Goal: Information Seeking & Learning: Learn about a topic

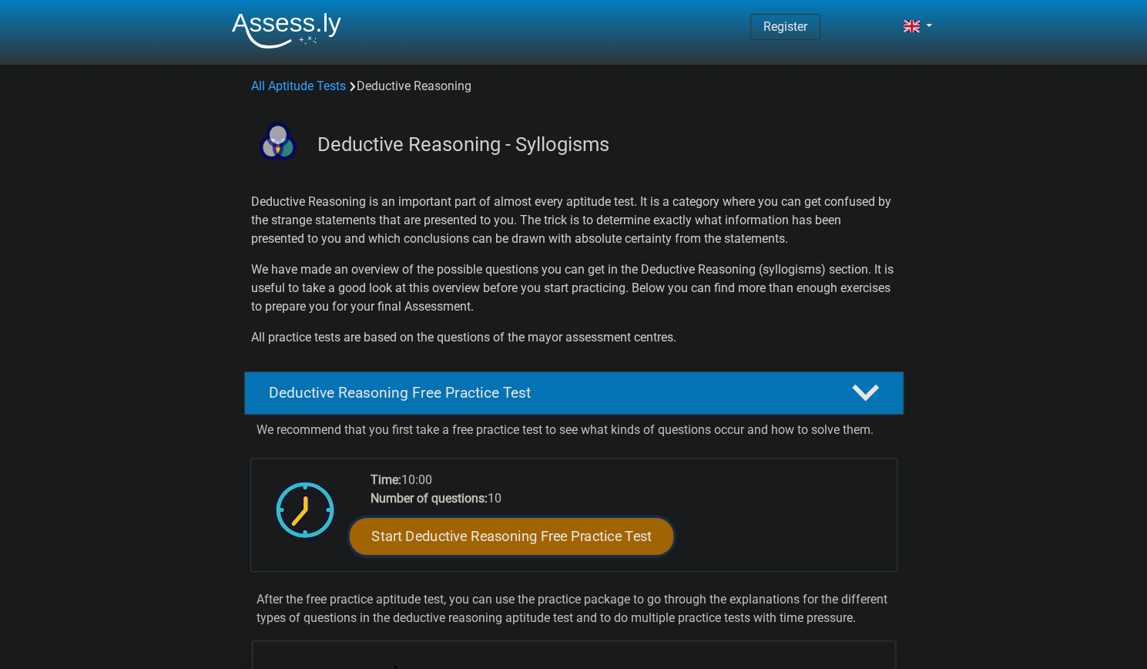
click at [522, 537] on link "Start Deductive Reasoning Free Practice Test" at bounding box center [511, 535] width 324 height 37
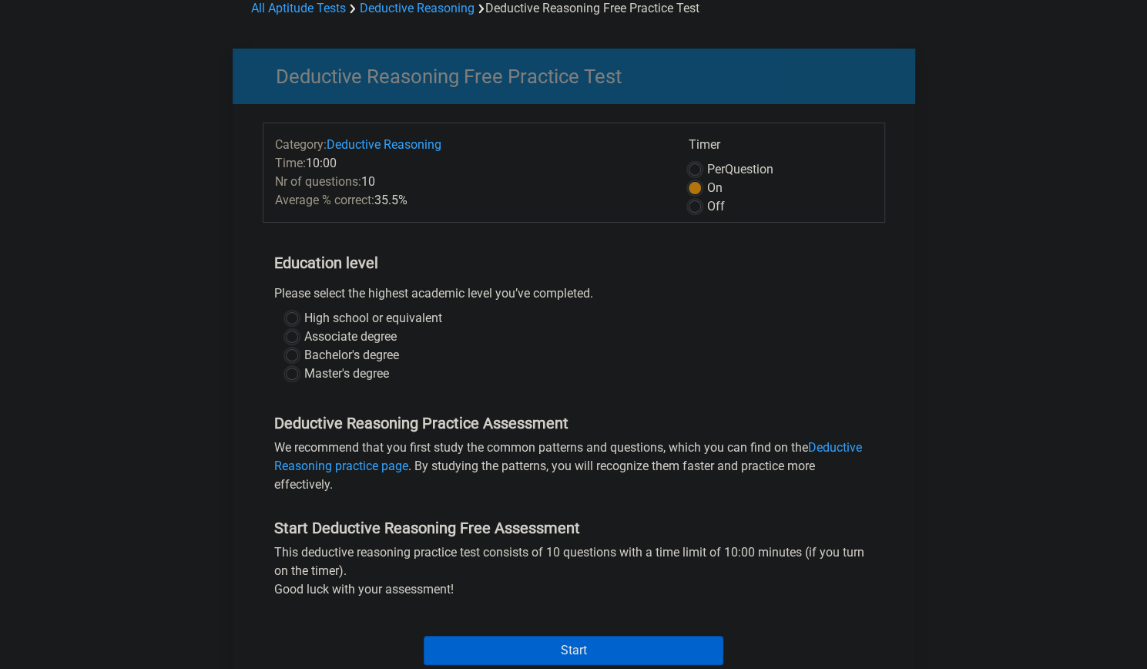
scroll to position [109, 0]
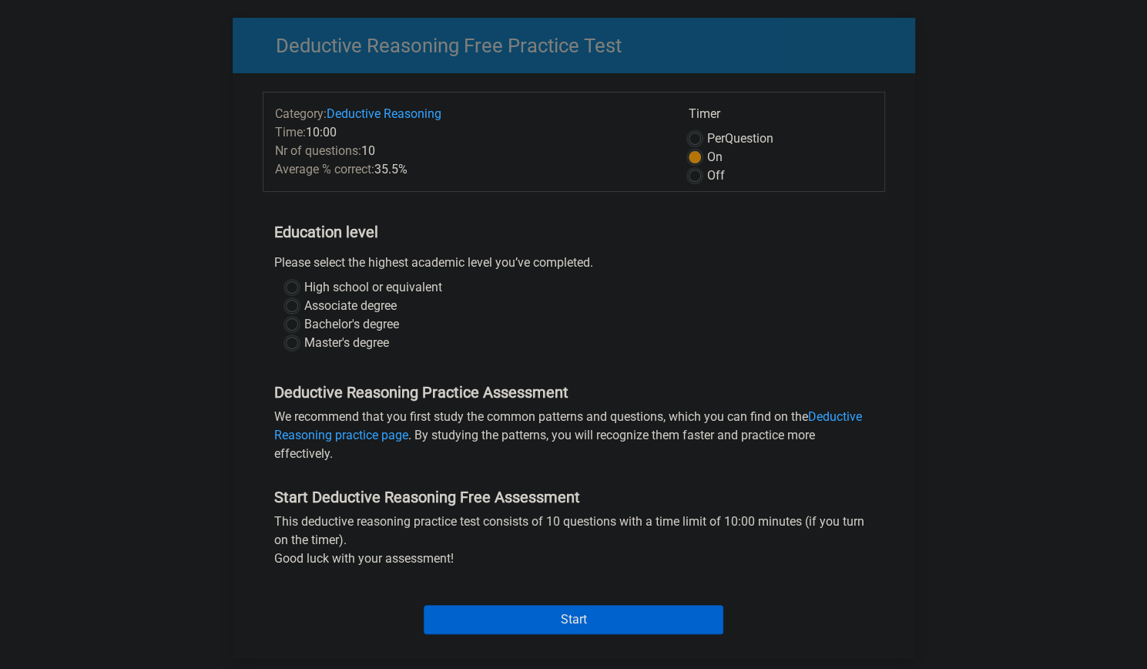
click at [342, 284] on label "High school or equivalent" at bounding box center [373, 287] width 138 height 18
click at [298, 284] on input "High school or equivalent" at bounding box center [292, 285] width 12 height 15
radio input "true"
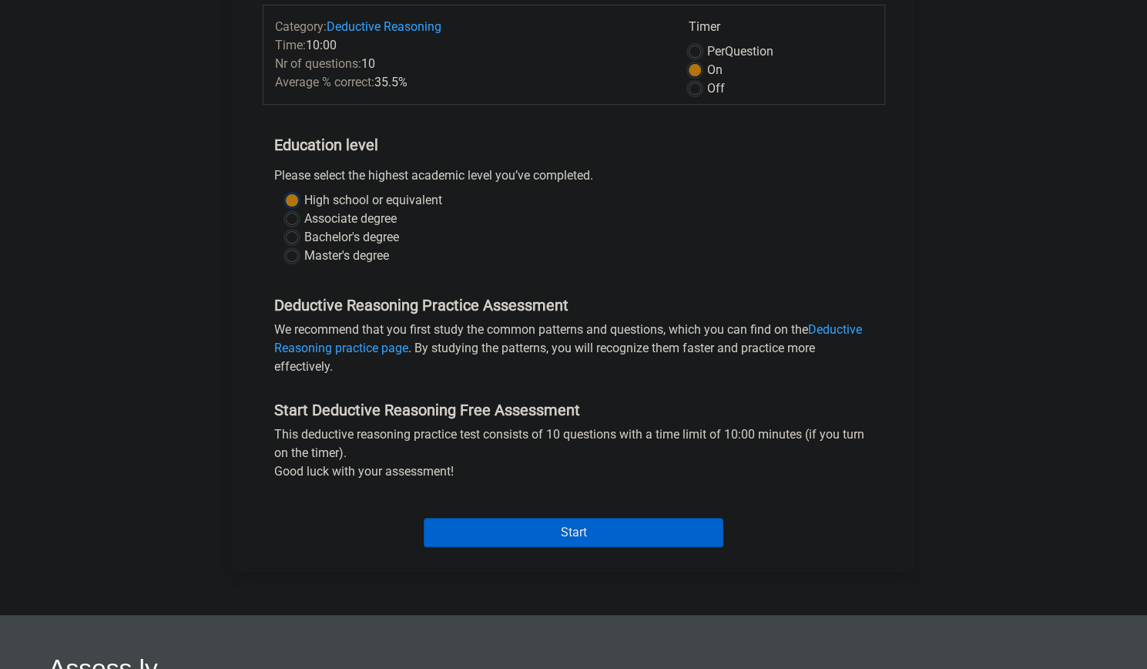
scroll to position [196, 0]
click at [525, 530] on input "Start" at bounding box center [574, 531] width 300 height 29
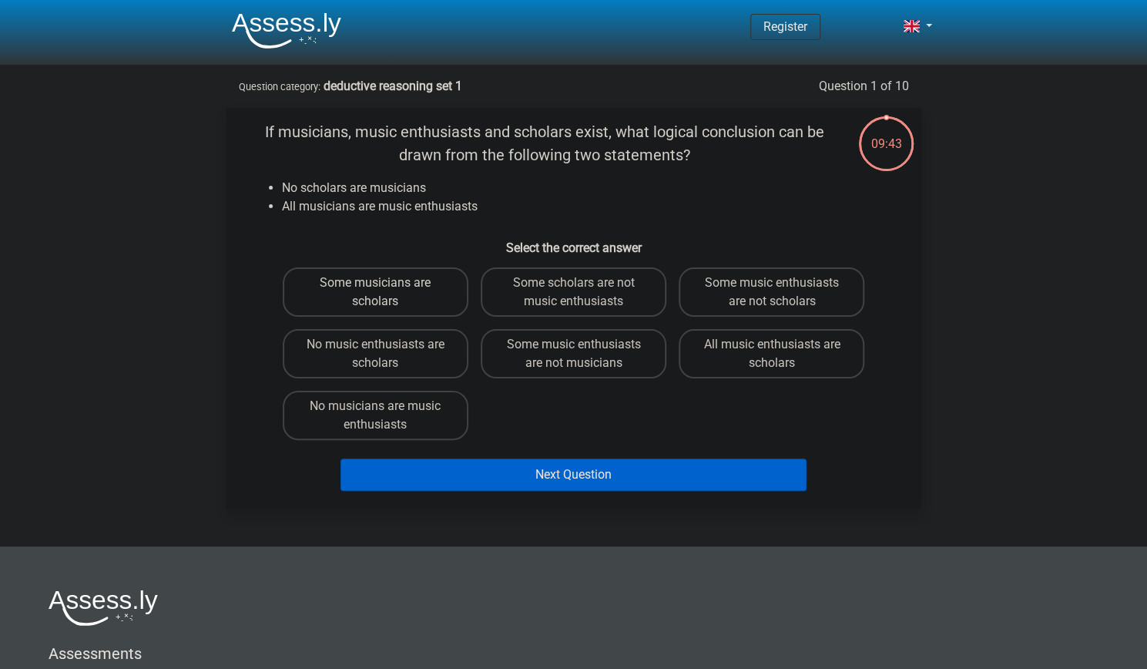
click at [422, 288] on label "Some musicians are scholars" at bounding box center [376, 291] width 186 height 49
click at [385, 288] on input "Some musicians are scholars" at bounding box center [380, 288] width 10 height 10
radio input "true"
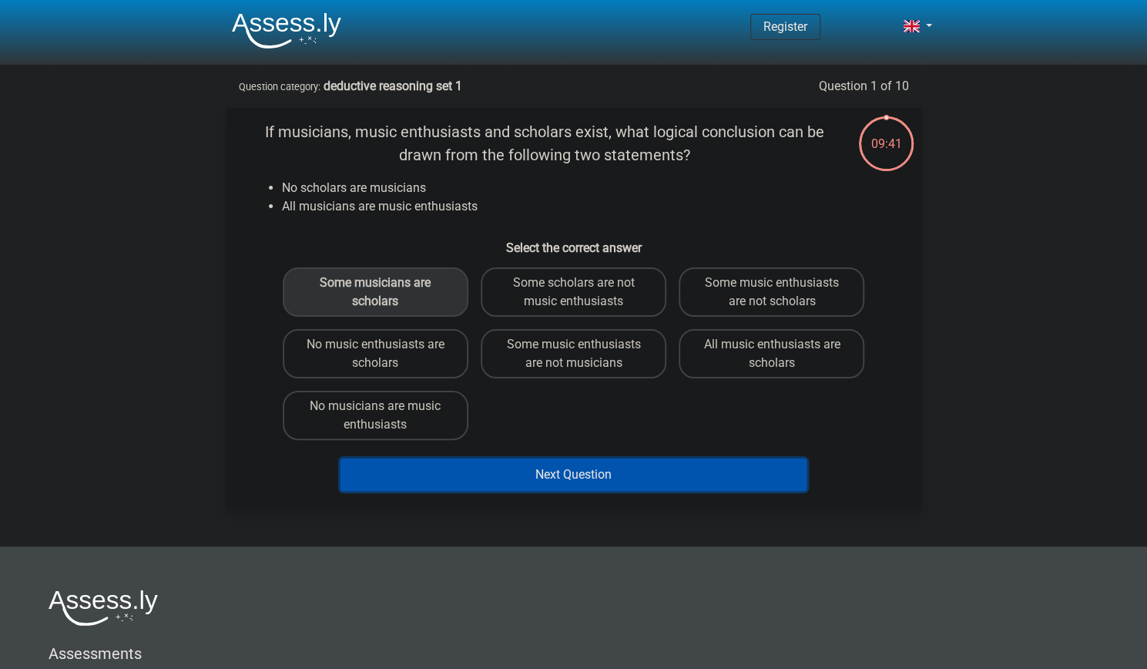
click at [532, 485] on button "Next Question" at bounding box center [574, 474] width 466 height 32
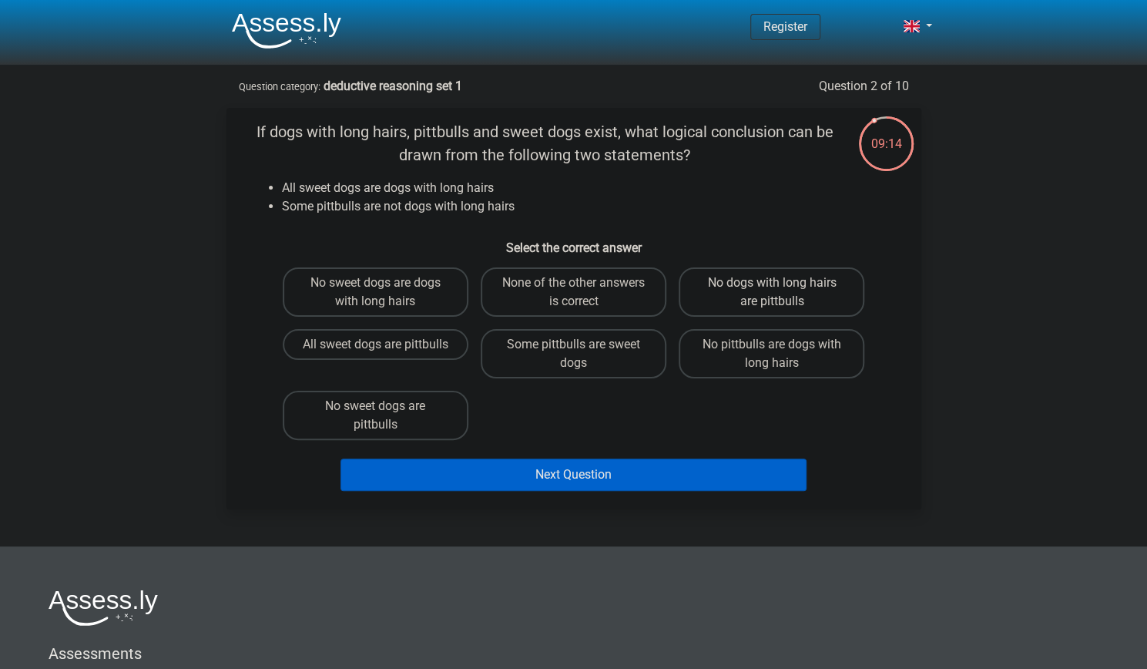
click at [732, 312] on label "No dogs with long hairs are pittbulls" at bounding box center [772, 291] width 186 height 49
click at [772, 293] on input "No dogs with long hairs are pittbulls" at bounding box center [777, 288] width 10 height 10
radio input "true"
click at [544, 372] on label "Some pittbulls are sweet dogs" at bounding box center [574, 353] width 186 height 49
click at [573, 354] on input "Some pittbulls are sweet dogs" at bounding box center [578, 349] width 10 height 10
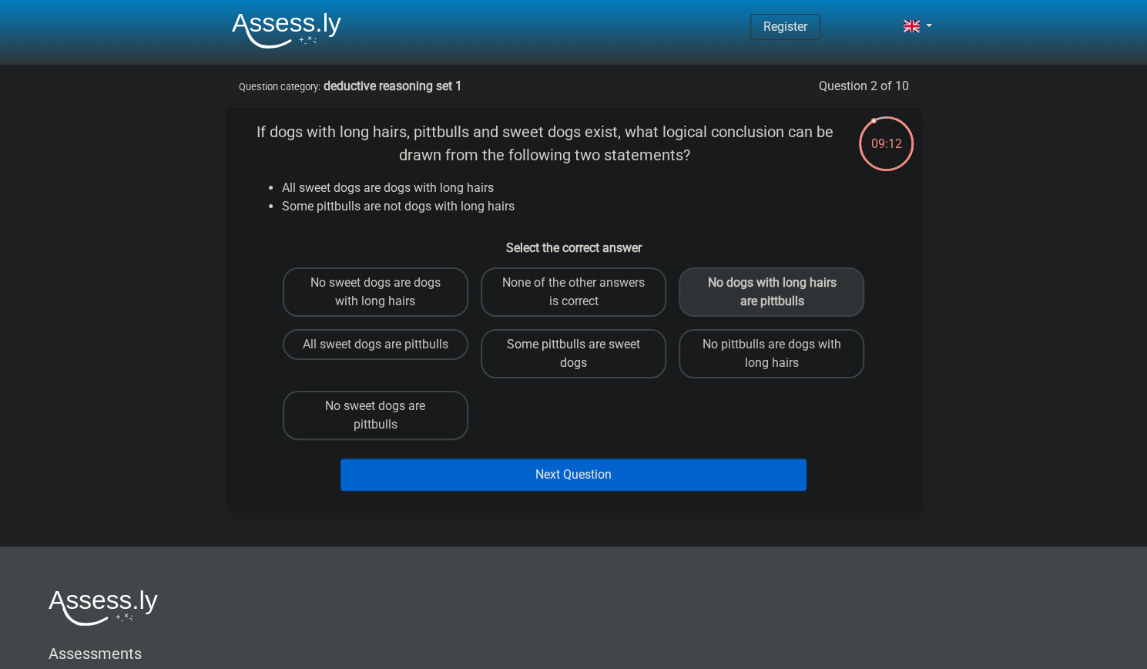
radio input "true"
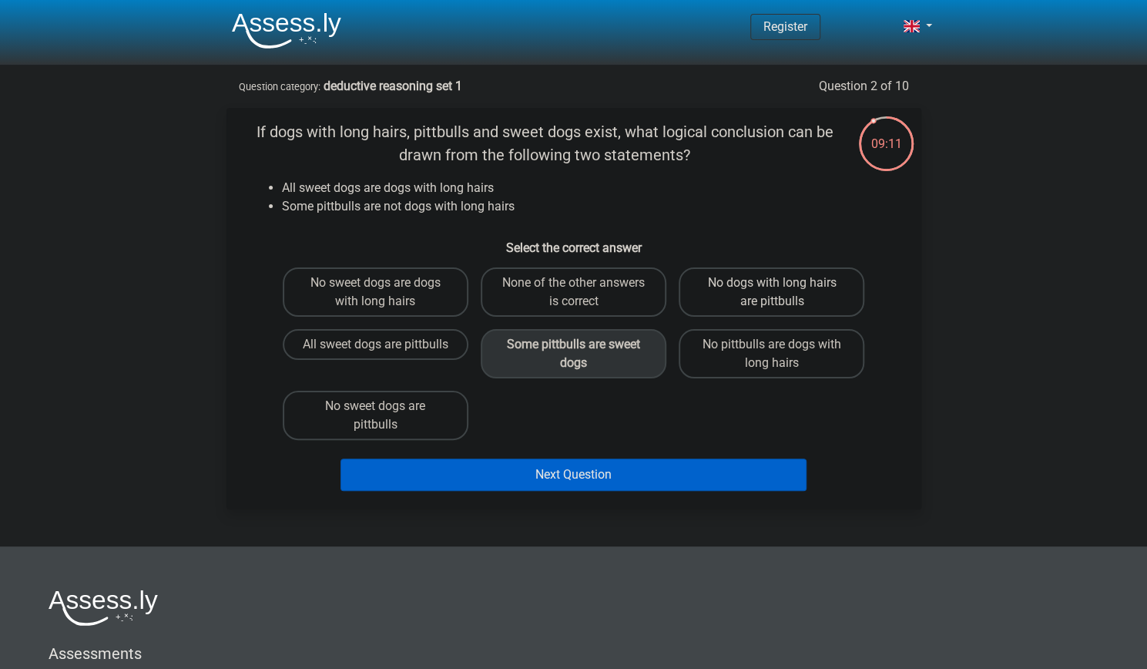
click at [733, 303] on label "No dogs with long hairs are pittbulls" at bounding box center [772, 291] width 186 height 49
click at [772, 293] on input "No dogs with long hairs are pittbulls" at bounding box center [777, 288] width 10 height 10
radio input "true"
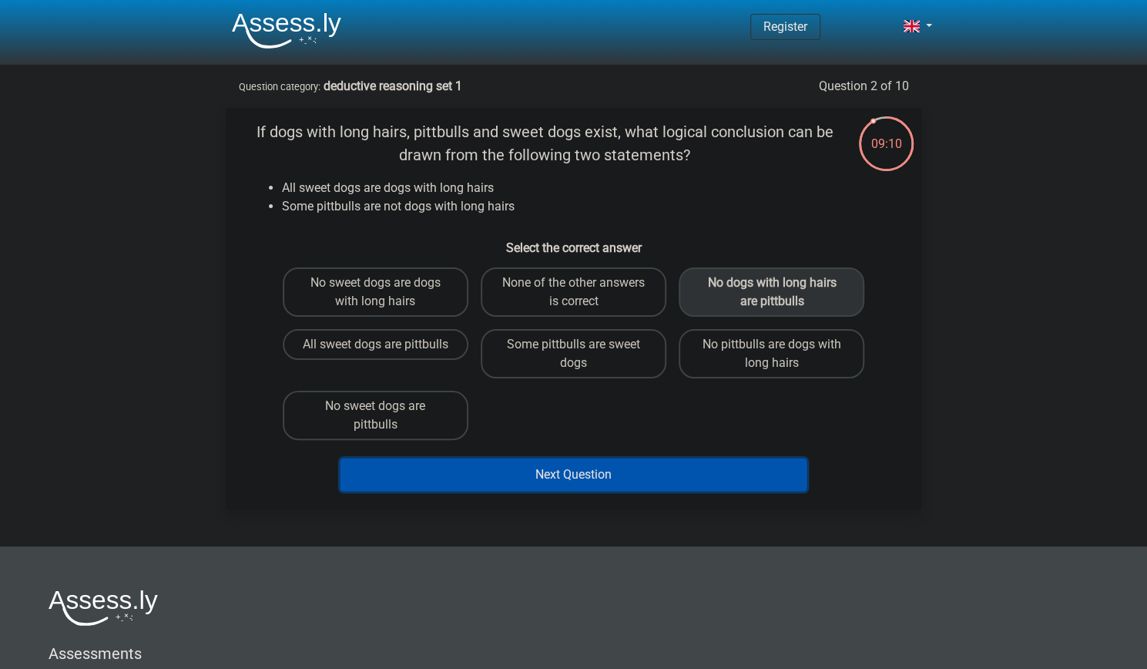
click at [754, 471] on button "Next Question" at bounding box center [574, 474] width 466 height 32
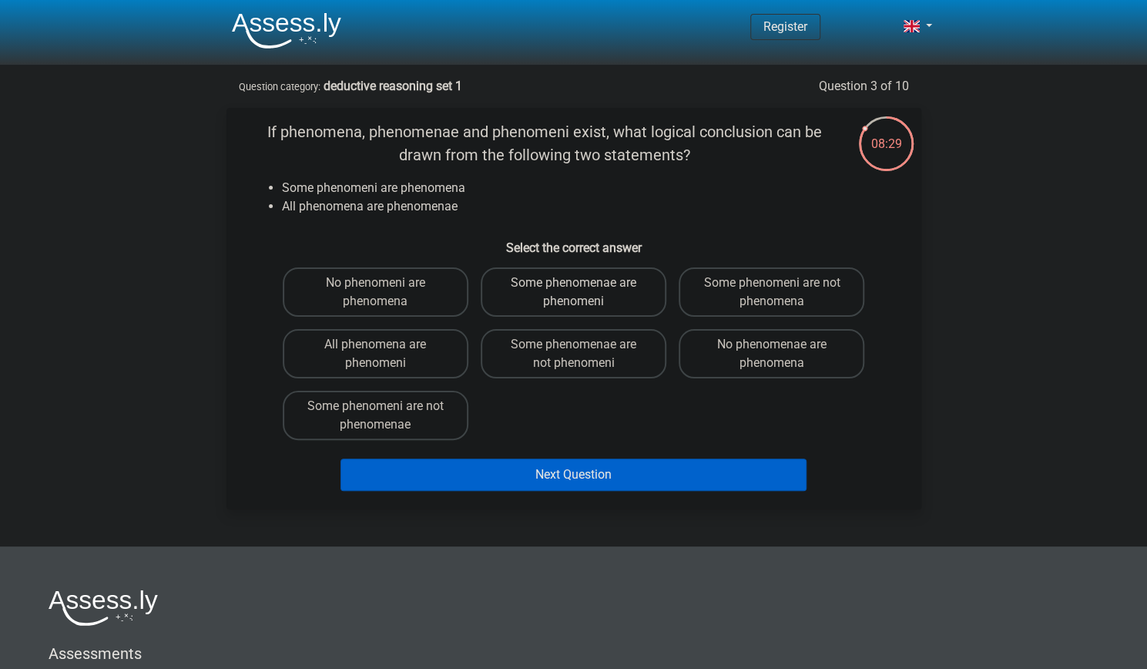
click at [506, 309] on label "Some phenomenae are phenomeni" at bounding box center [574, 291] width 186 height 49
click at [573, 293] on input "Some phenomenae are phenomeni" at bounding box center [578, 288] width 10 height 10
radio input "true"
click at [405, 408] on label "Some phenomeni are not phenomenae" at bounding box center [376, 415] width 186 height 49
click at [385, 408] on input "Some phenomeni are not phenomenae" at bounding box center [380, 411] width 10 height 10
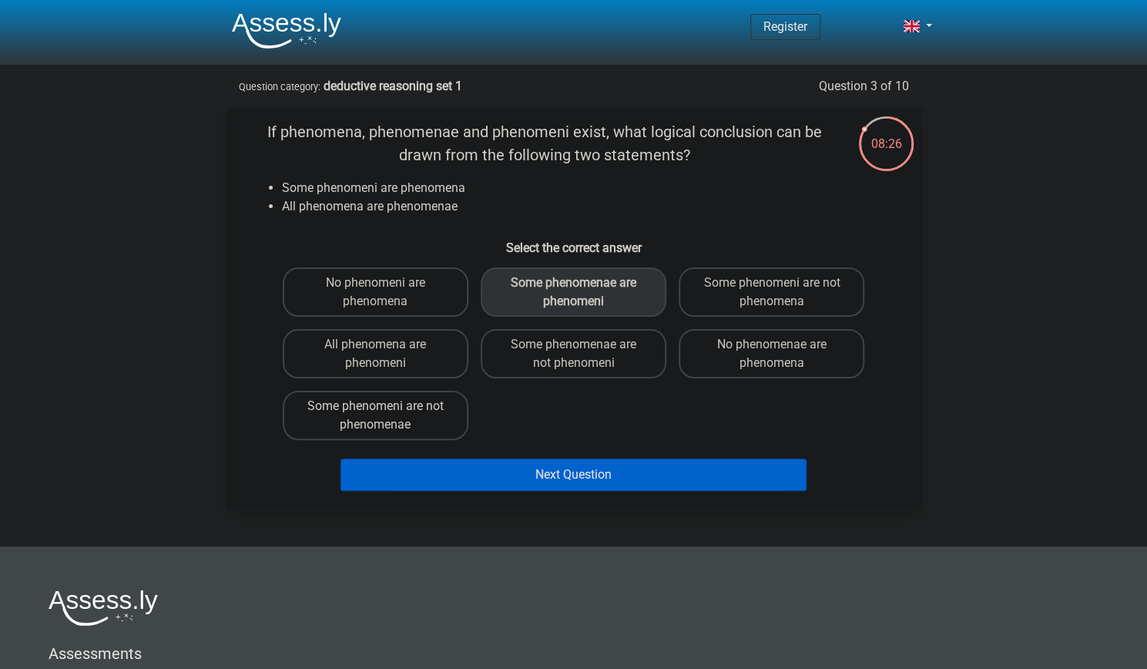
radio input "true"
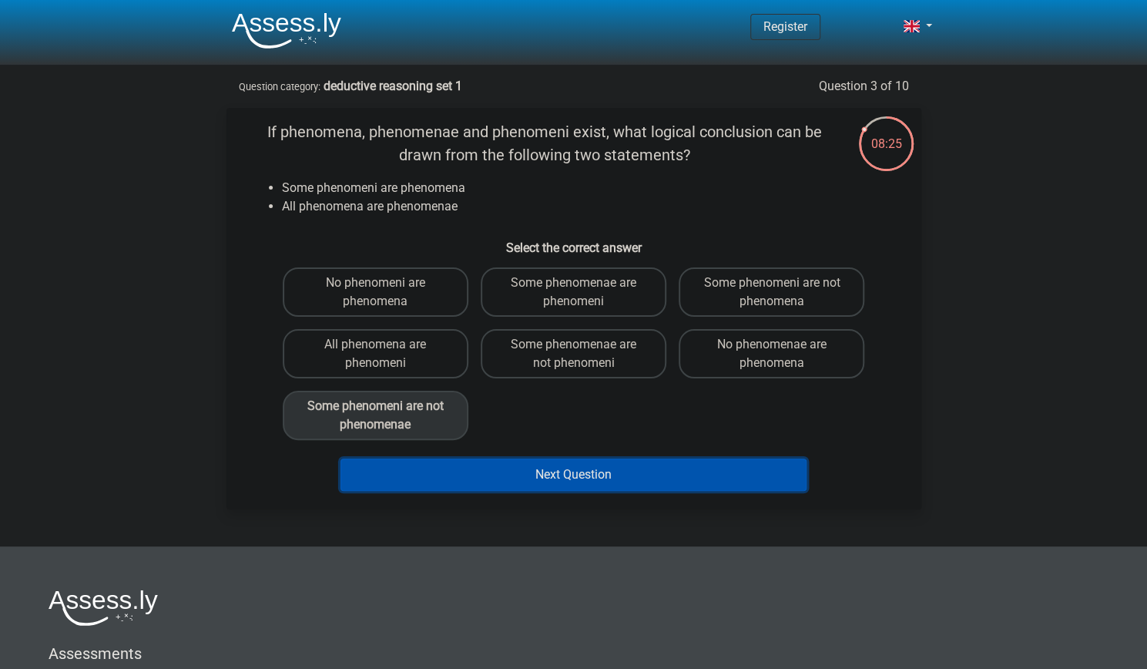
click at [538, 480] on button "Next Question" at bounding box center [574, 474] width 466 height 32
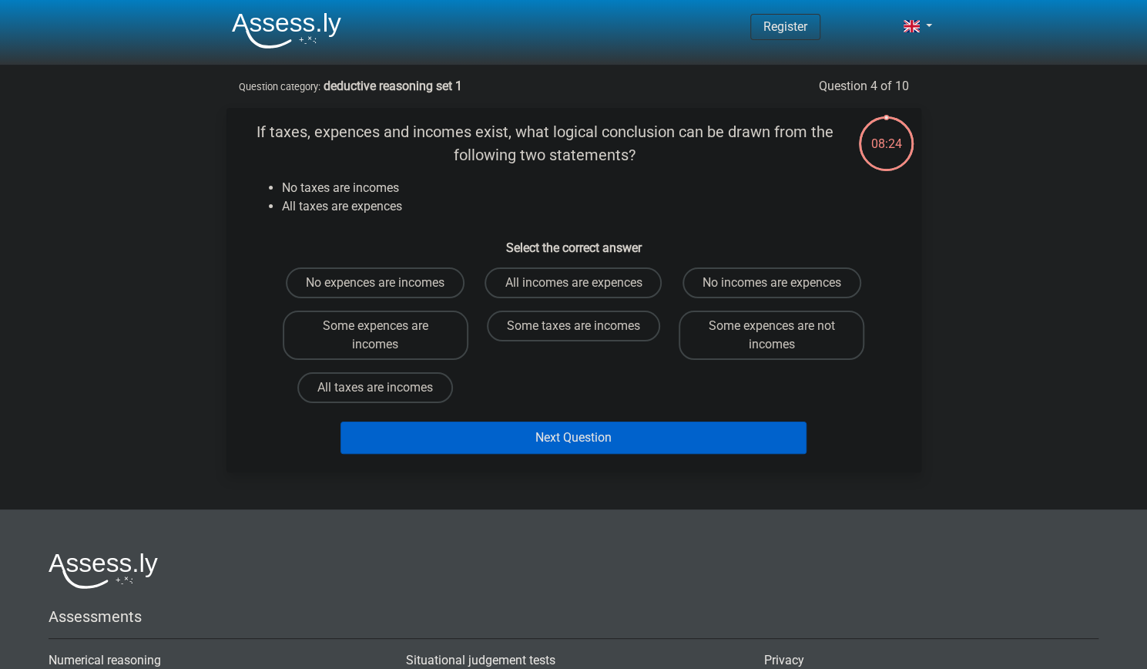
scroll to position [77, 0]
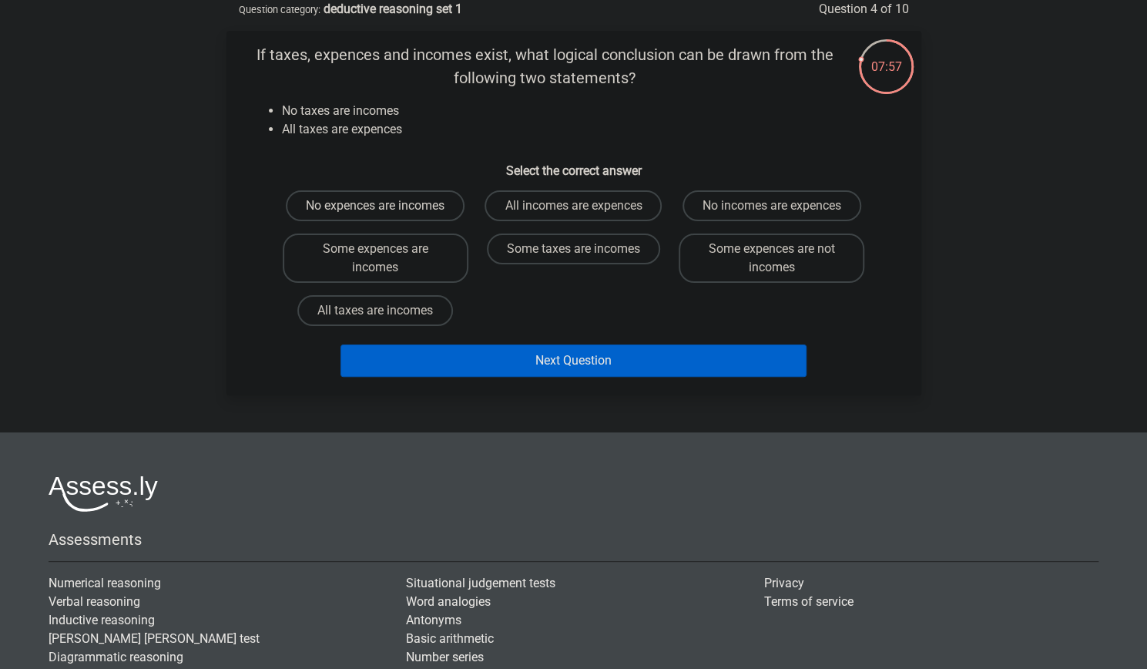
click at [407, 219] on label "No expences are incomes" at bounding box center [375, 205] width 179 height 31
click at [385, 216] on input "No expences are incomes" at bounding box center [380, 211] width 10 height 10
radio input "true"
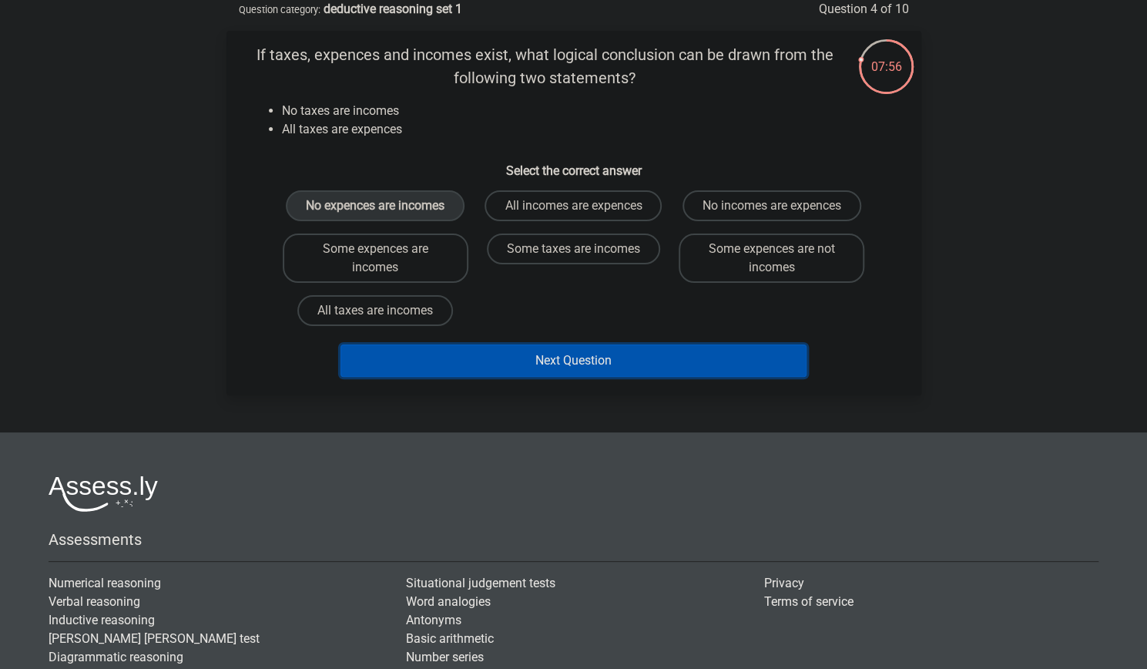
click at [528, 357] on button "Next Question" at bounding box center [574, 360] width 466 height 32
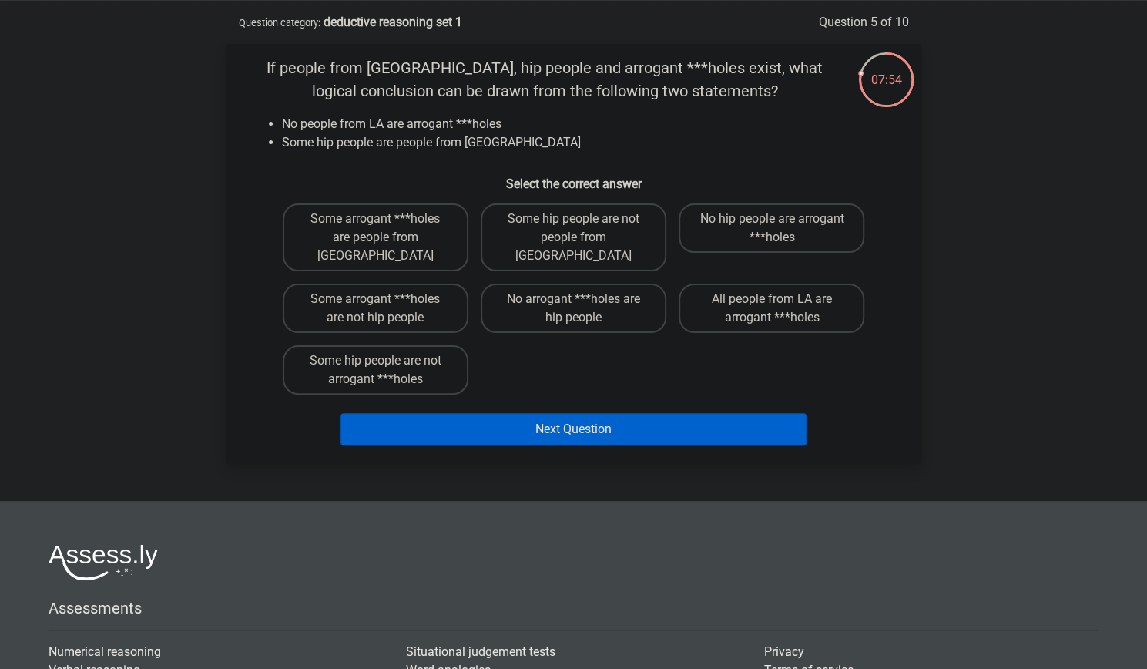
scroll to position [59, 0]
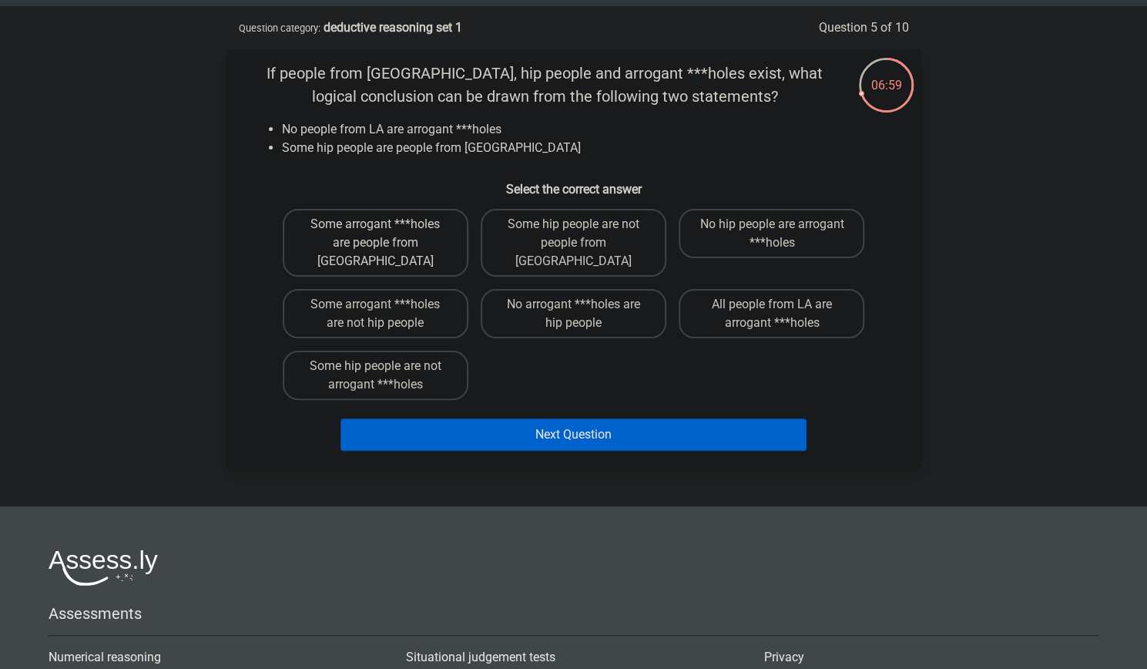
click at [406, 237] on label "Some arrogant ***holes are people from LA" at bounding box center [376, 243] width 186 height 68
click at [385, 234] on input "Some arrogant ***holes are people from LA" at bounding box center [380, 229] width 10 height 10
radio input "true"
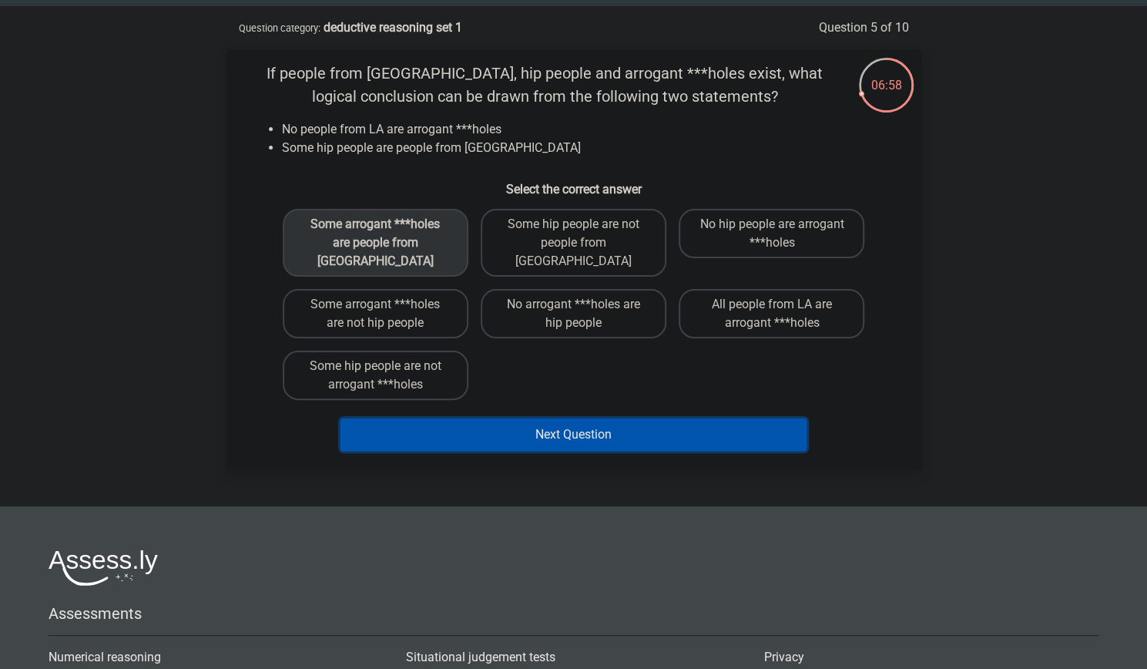
click at [539, 418] on button "Next Question" at bounding box center [574, 434] width 466 height 32
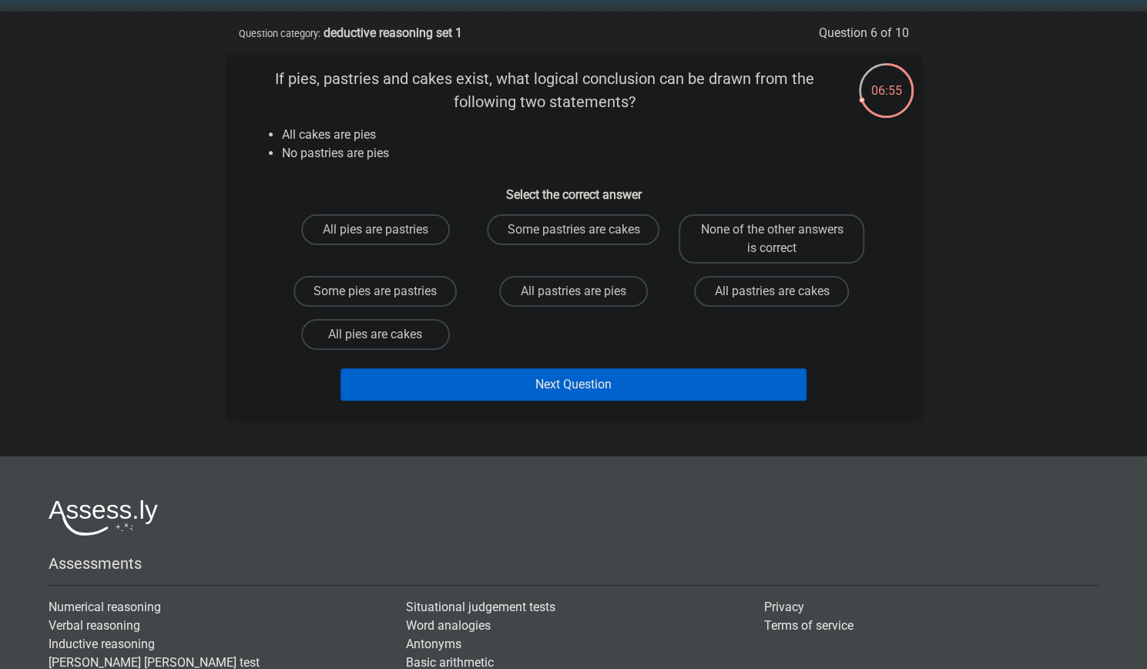
scroll to position [51, 0]
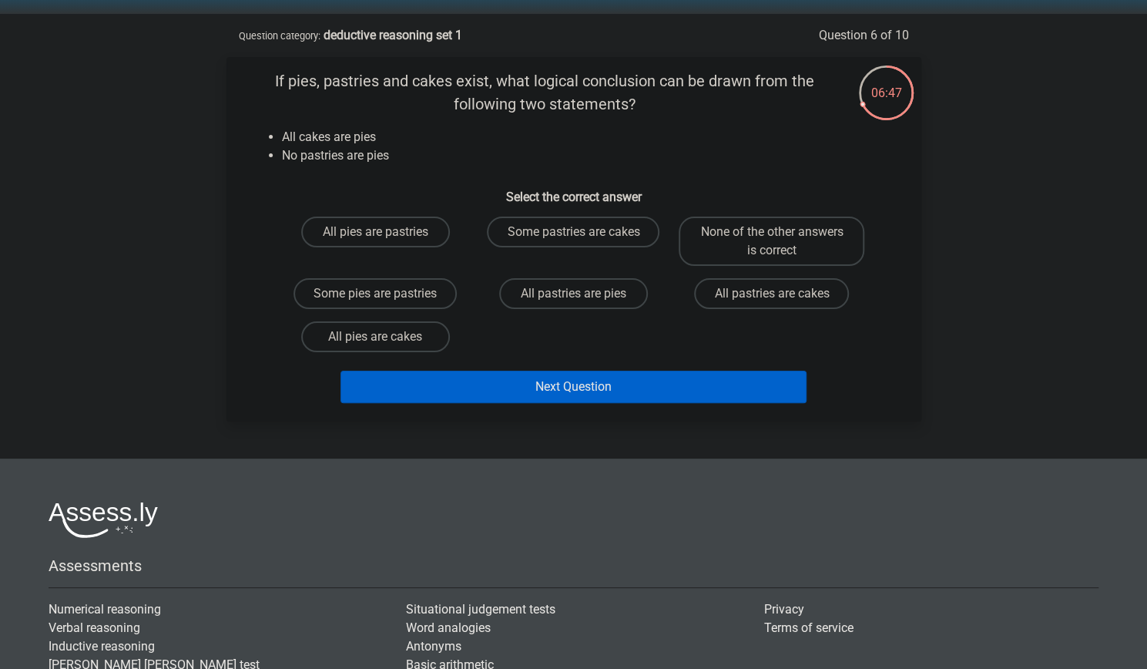
click at [777, 234] on input "None of the other answers is correct" at bounding box center [777, 237] width 10 height 10
radio input "true"
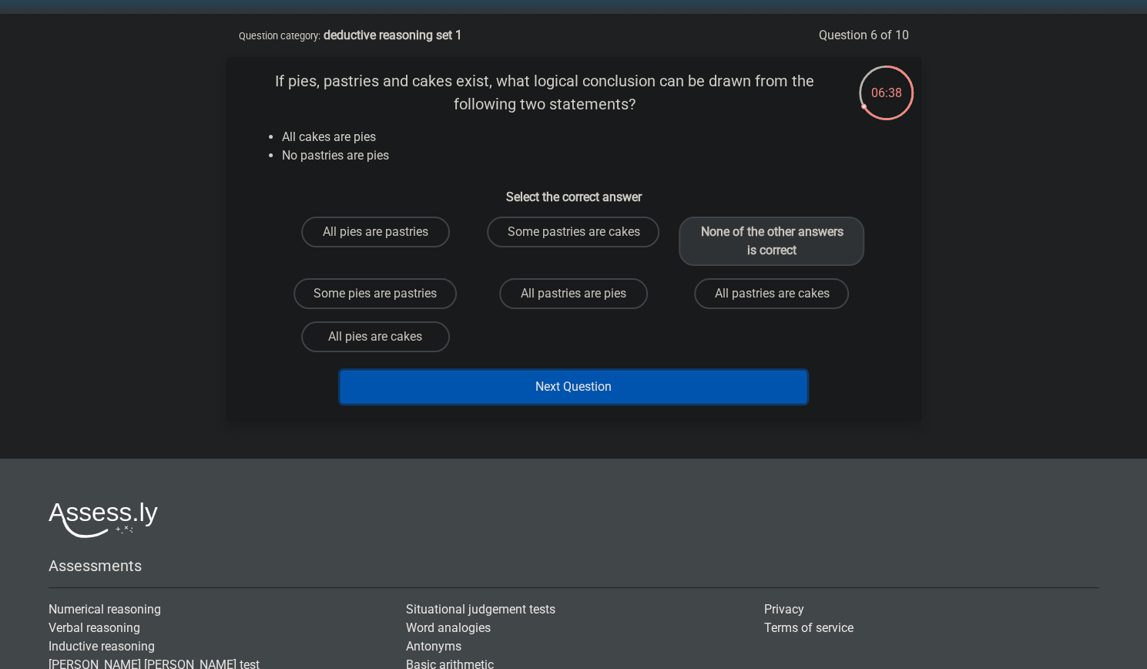
click at [748, 381] on button "Next Question" at bounding box center [574, 387] width 466 height 32
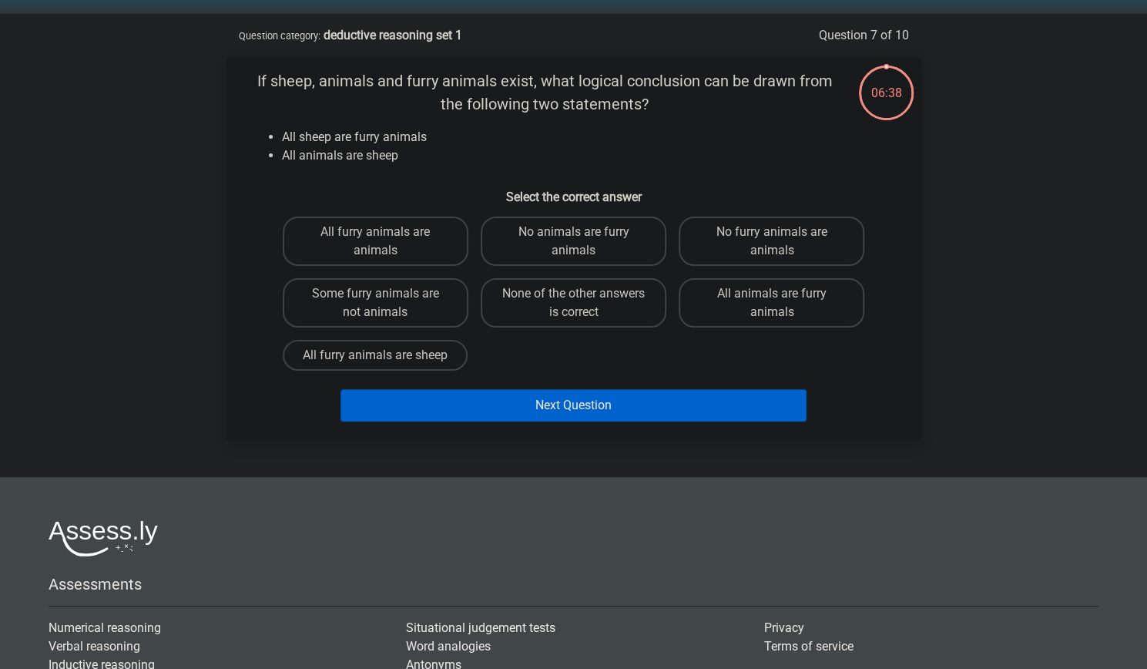
scroll to position [77, 0]
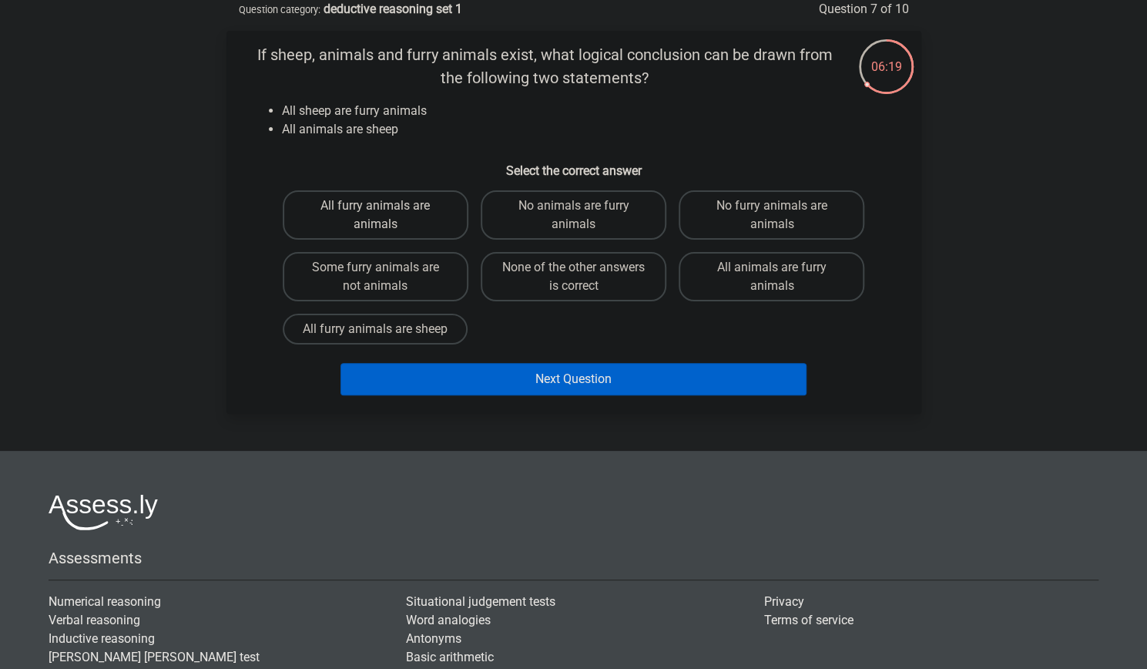
click at [427, 219] on label "All furry animals are animals" at bounding box center [376, 214] width 186 height 49
click at [385, 216] on input "All furry animals are animals" at bounding box center [380, 211] width 10 height 10
radio input "true"
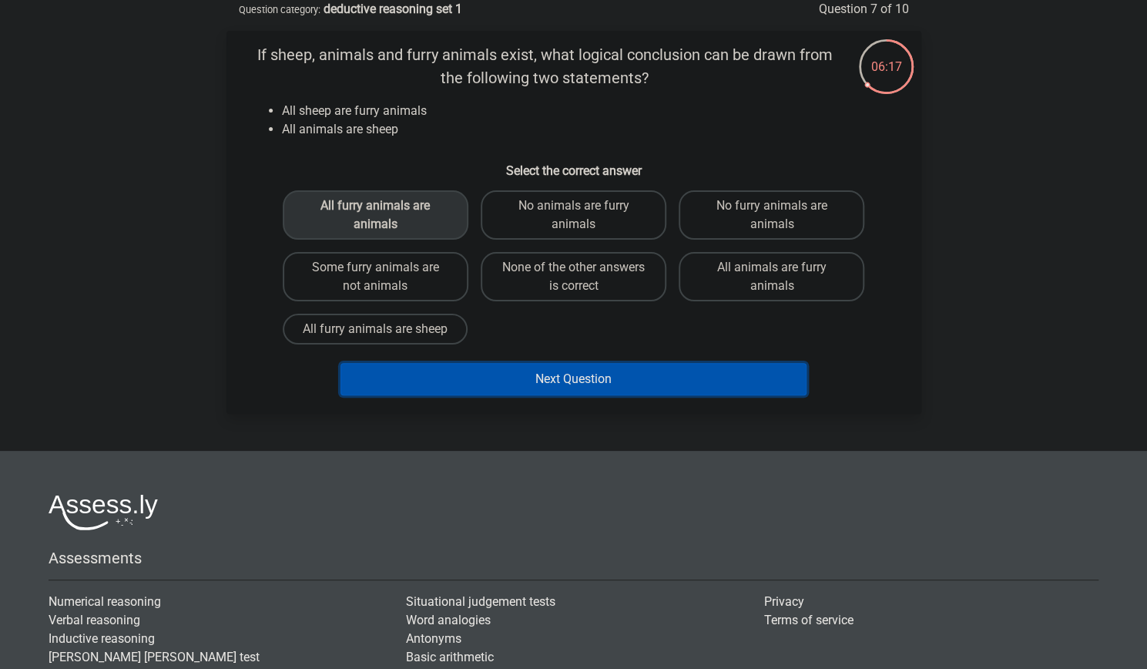
click at [563, 372] on button "Next Question" at bounding box center [574, 379] width 466 height 32
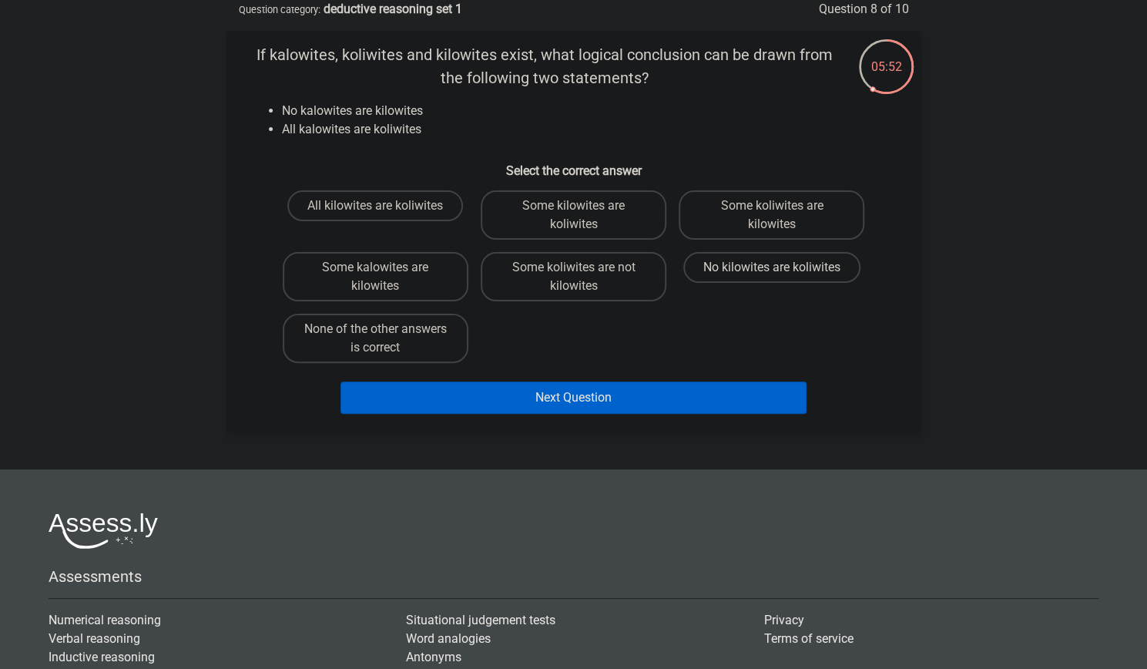
click at [723, 274] on label "No kilowites are koliwites" at bounding box center [771, 267] width 177 height 31
click at [772, 274] on input "No kilowites are koliwites" at bounding box center [777, 272] width 10 height 10
radio input "true"
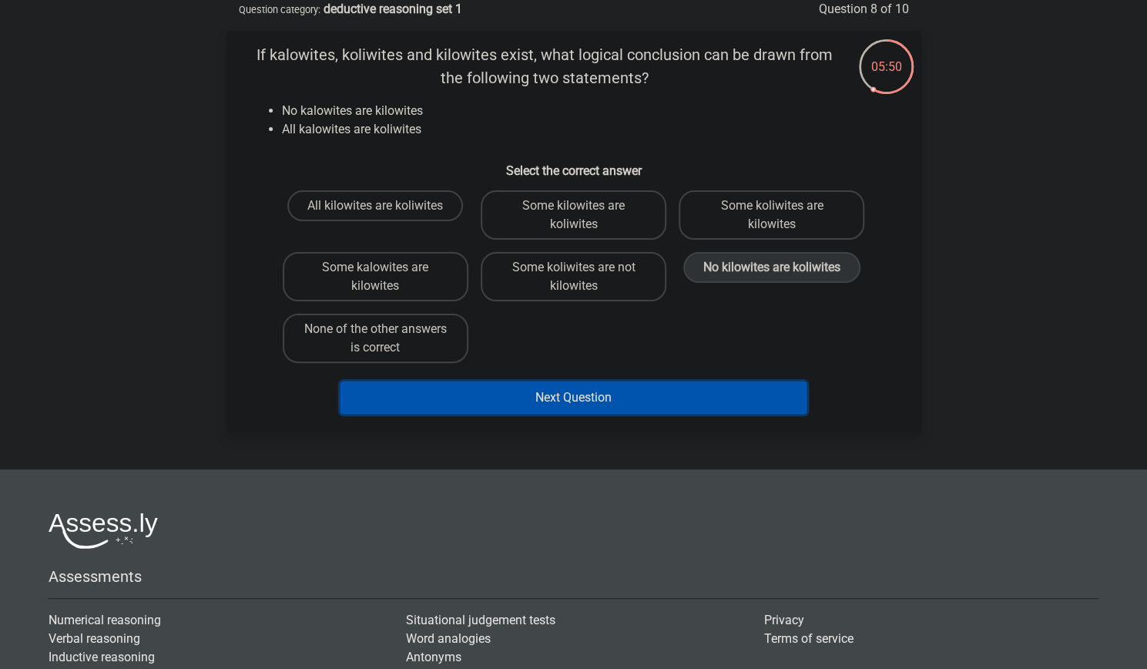
click at [744, 401] on button "Next Question" at bounding box center [574, 397] width 466 height 32
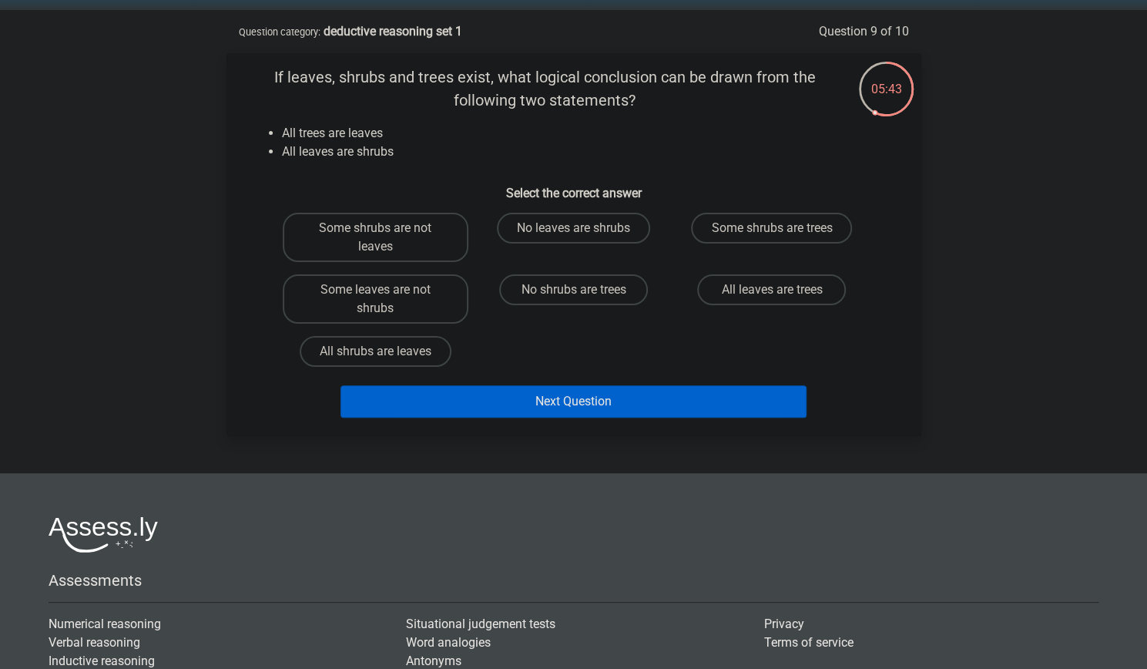
scroll to position [49, 0]
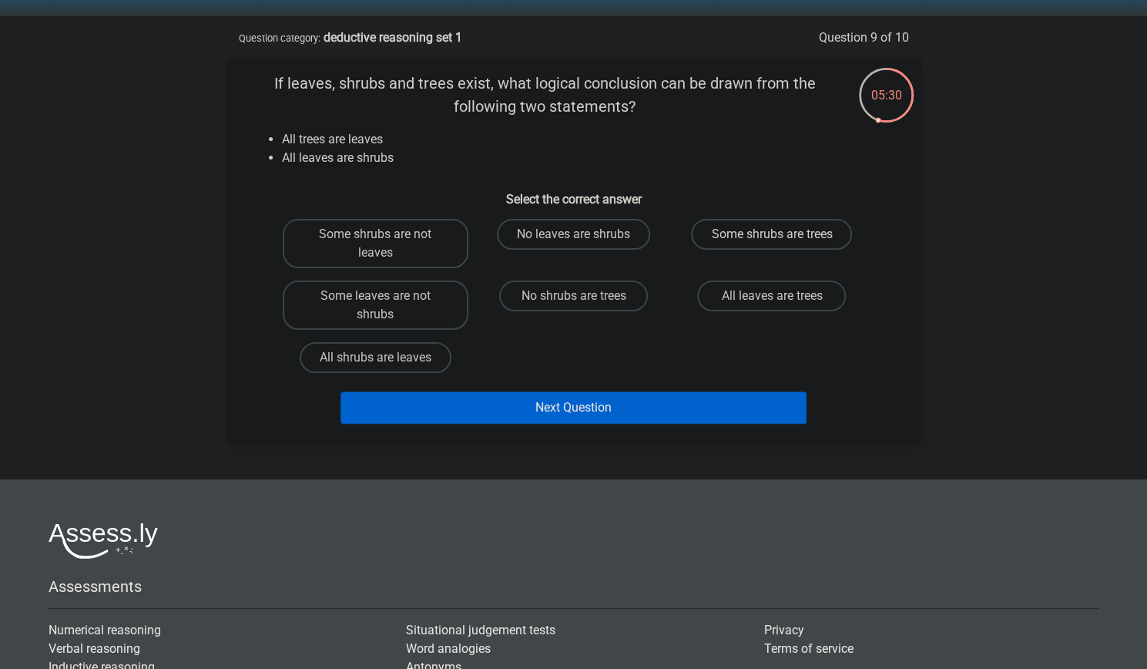
click at [717, 239] on label "Some shrubs are trees" at bounding box center [771, 234] width 161 height 31
click at [772, 239] on input "Some shrubs are trees" at bounding box center [777, 239] width 10 height 10
radio input "true"
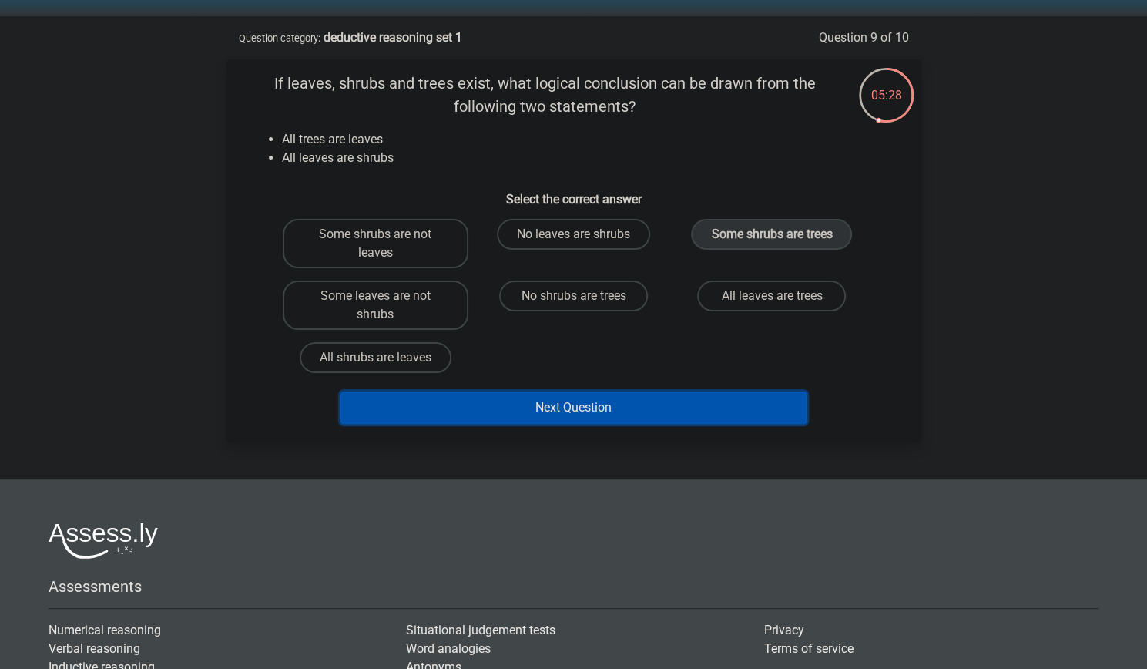
click at [569, 410] on button "Next Question" at bounding box center [574, 407] width 466 height 32
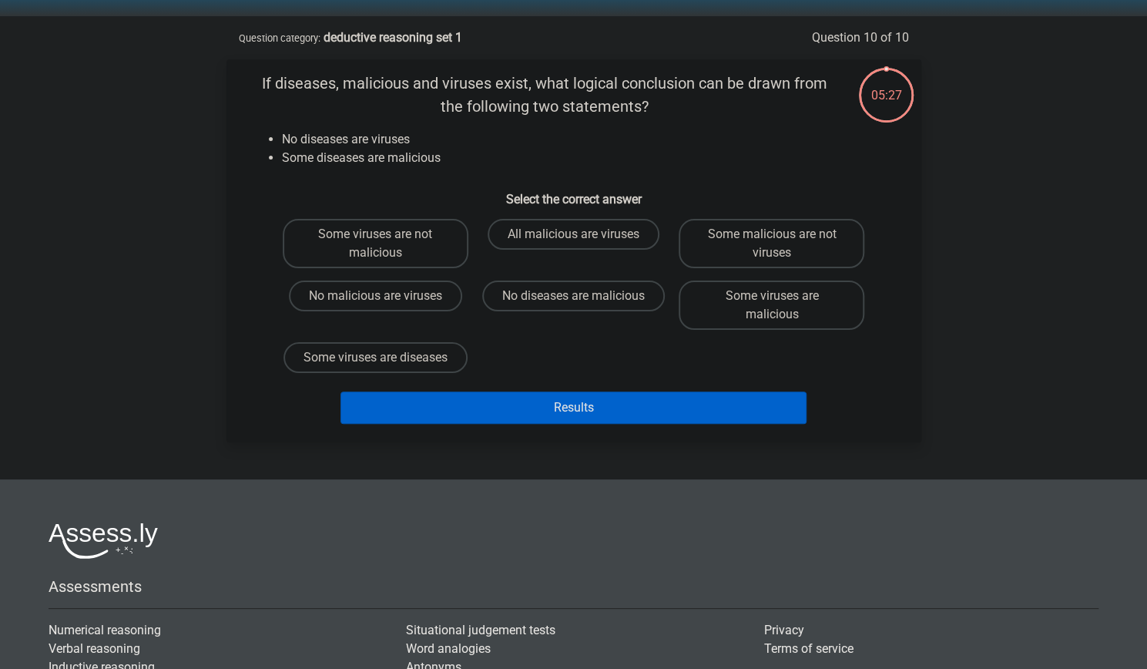
scroll to position [77, 0]
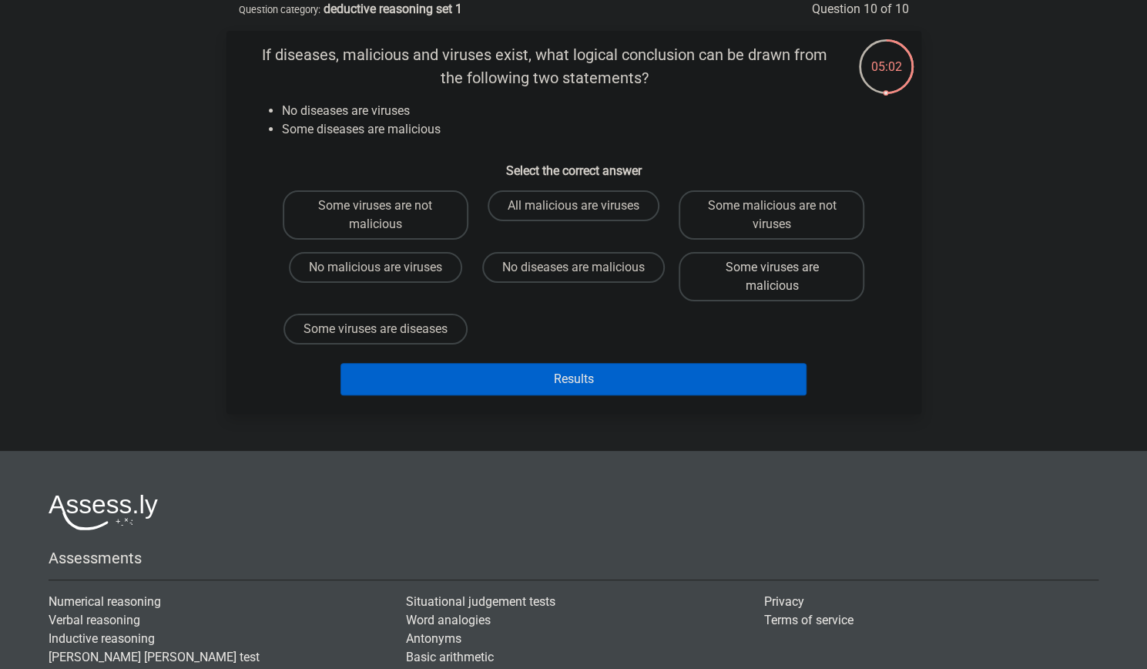
click at [722, 274] on label "Some viruses are malicious" at bounding box center [772, 276] width 186 height 49
click at [772, 274] on input "Some viruses are malicious" at bounding box center [777, 272] width 10 height 10
radio input "true"
click at [589, 193] on label "All malicious are viruses" at bounding box center [574, 205] width 172 height 31
click at [583, 206] on input "All malicious are viruses" at bounding box center [578, 211] width 10 height 10
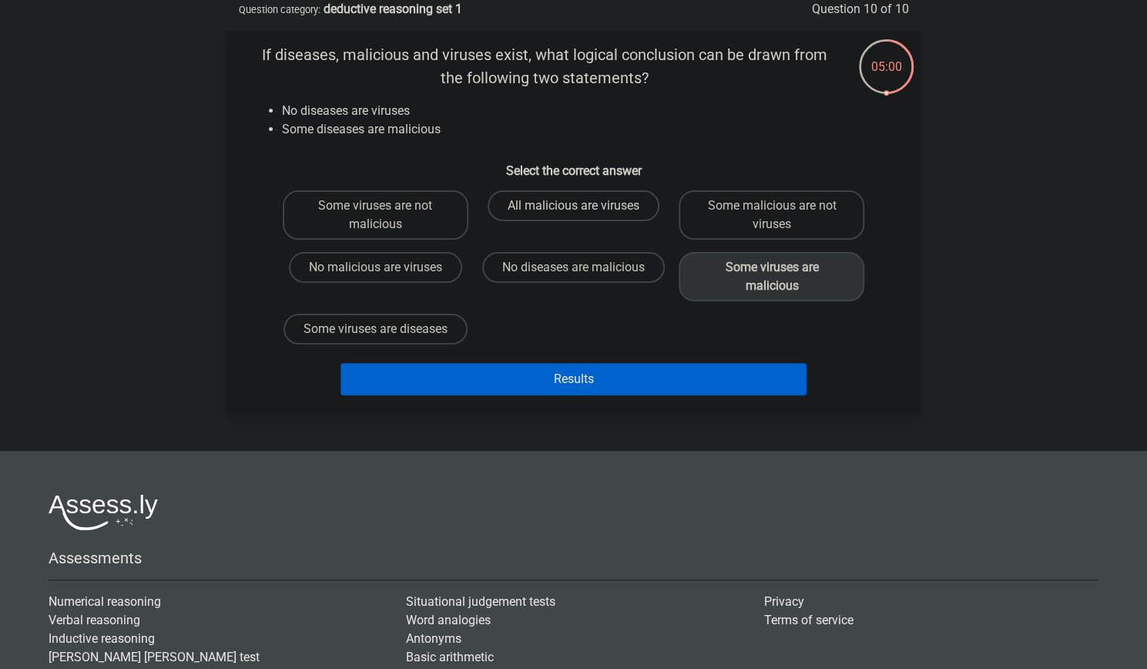
radio input "true"
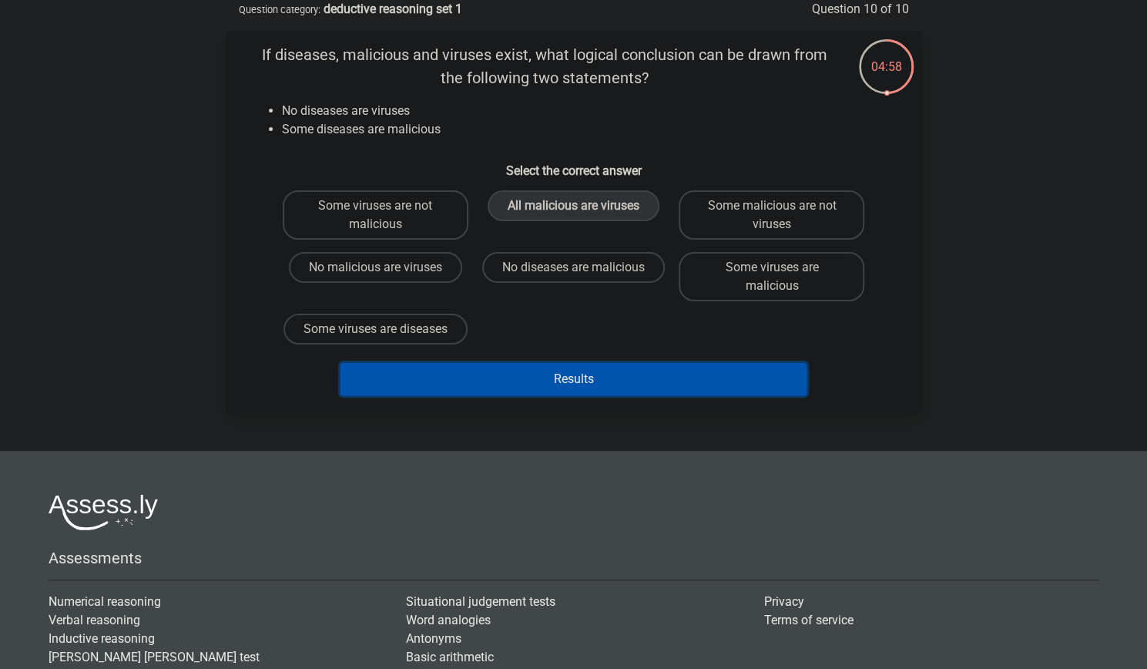
click at [609, 395] on button "Results" at bounding box center [574, 379] width 466 height 32
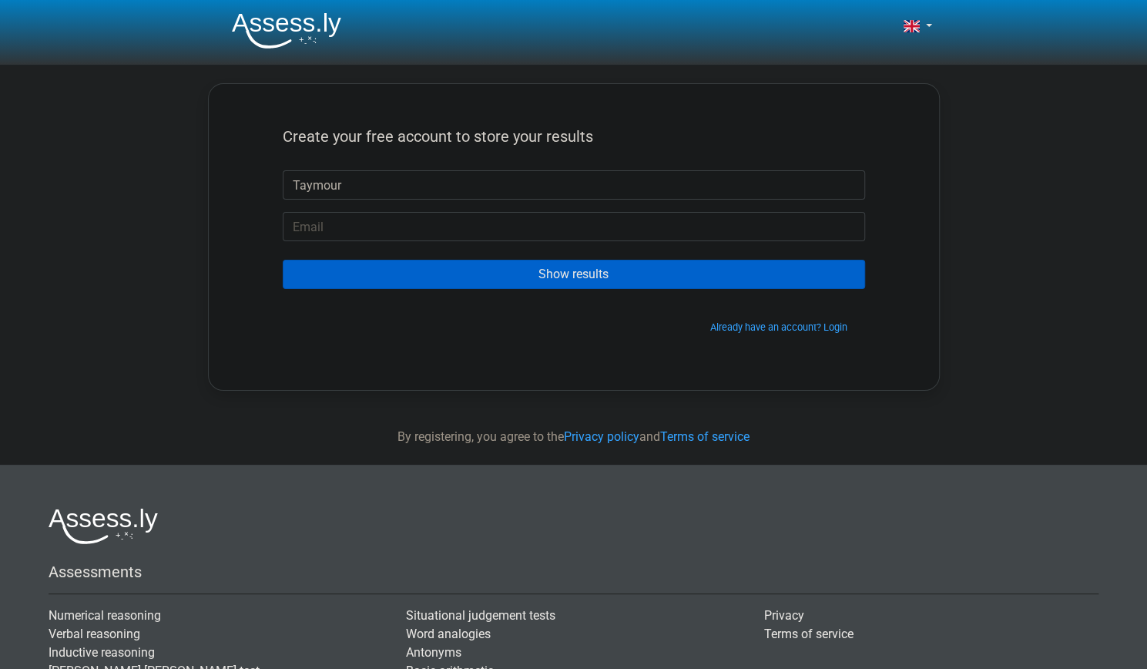
type input "Taymour"
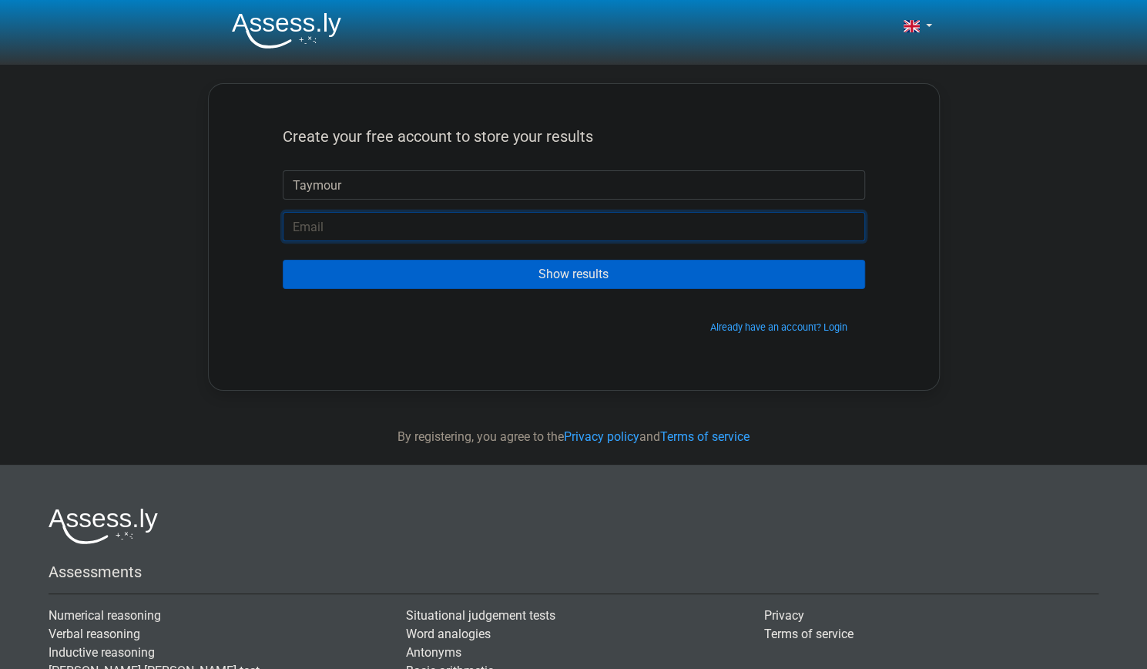
click at [359, 227] on input "email" at bounding box center [574, 226] width 582 height 29
type input "15btaysul83@b.alsahwa.edu.om"
click at [283, 260] on input "Show results" at bounding box center [574, 274] width 582 height 29
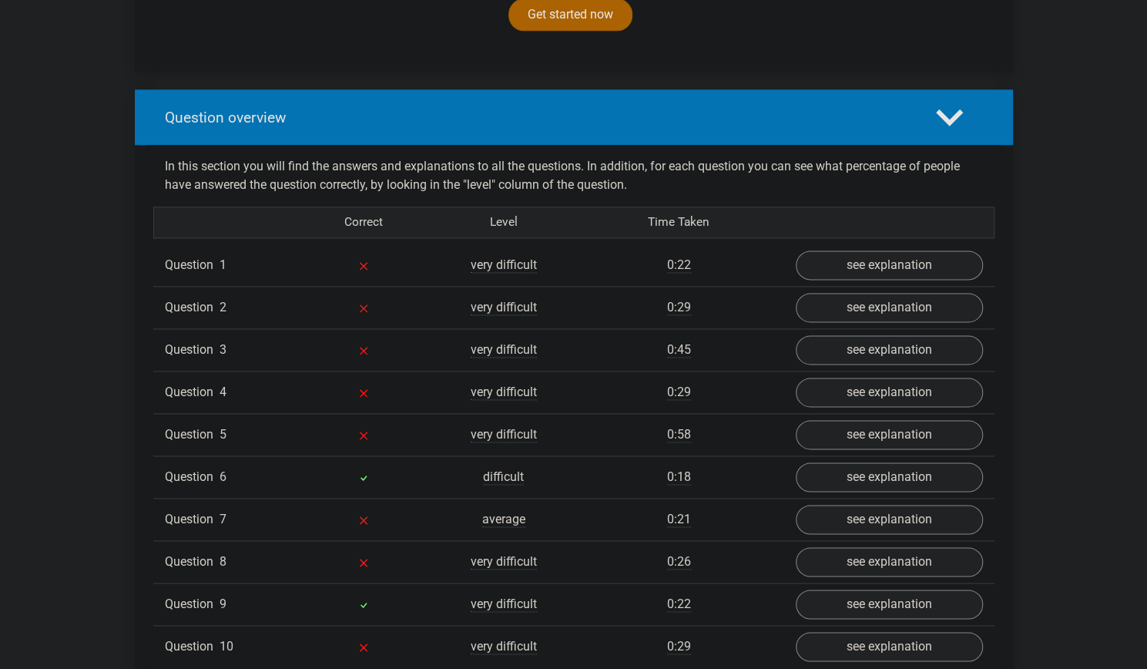
scroll to position [1072, 0]
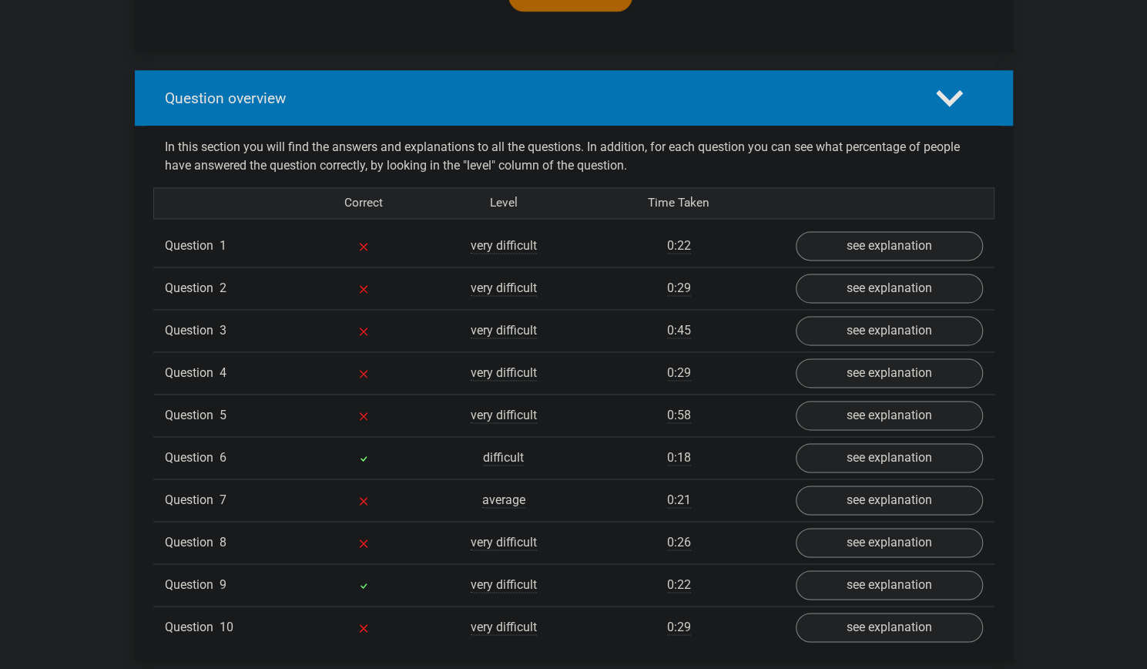
click at [371, 466] on div "Question 6 difficult 0:18 see explanation" at bounding box center [573, 457] width 841 height 42
click at [827, 463] on link "see explanation" at bounding box center [888, 458] width 215 height 34
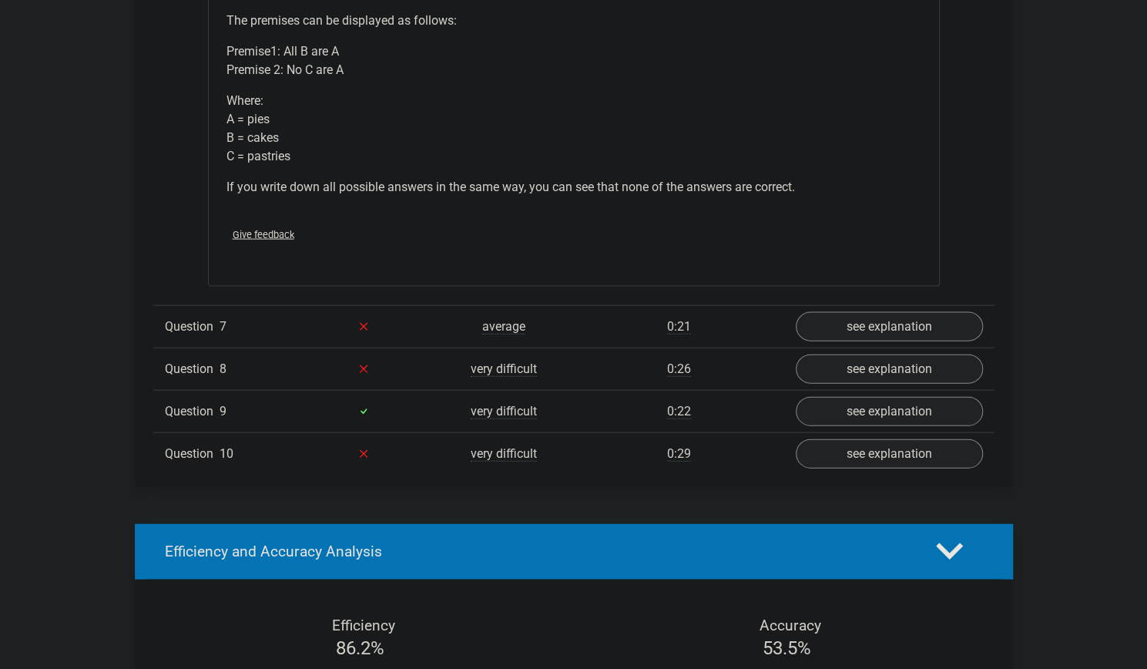
scroll to position [1851, 0]
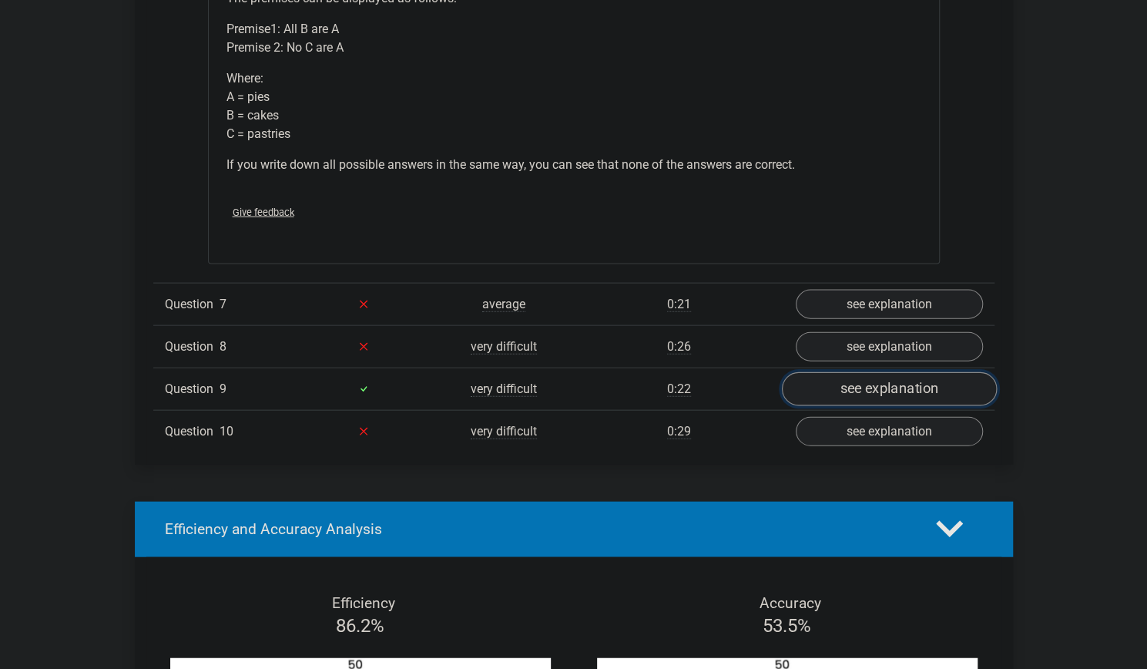
click at [885, 372] on link "see explanation" at bounding box center [888, 389] width 215 height 34
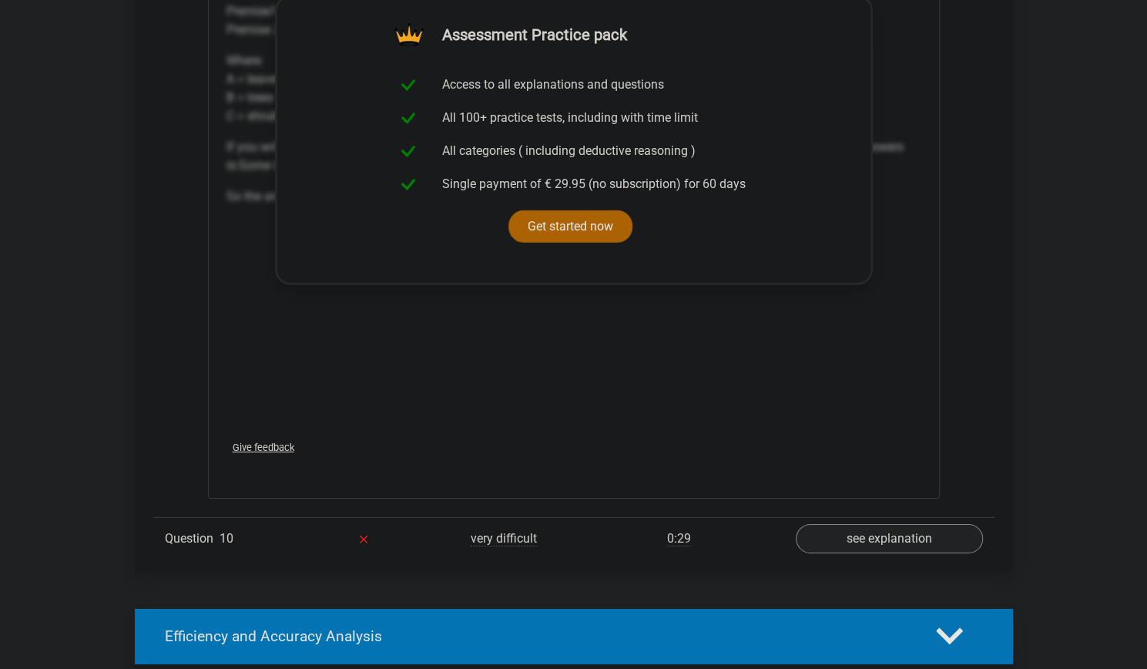
scroll to position [2590, 0]
